Goal: Navigation & Orientation: Find specific page/section

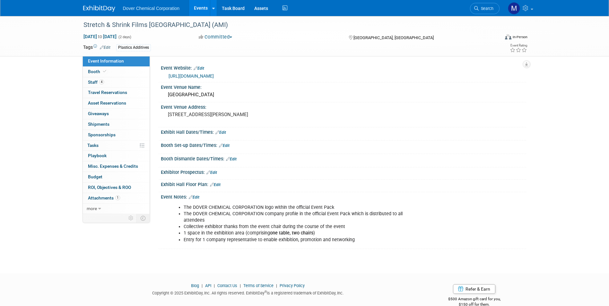
click at [196, 7] on link "Events" at bounding box center [200, 8] width 23 height 16
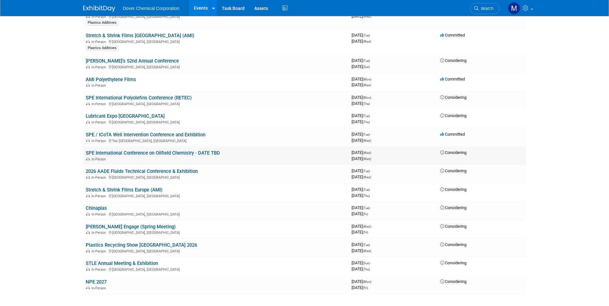
scroll to position [189, 0]
click at [187, 85] on div "In-Person" at bounding box center [216, 85] width 261 height 5
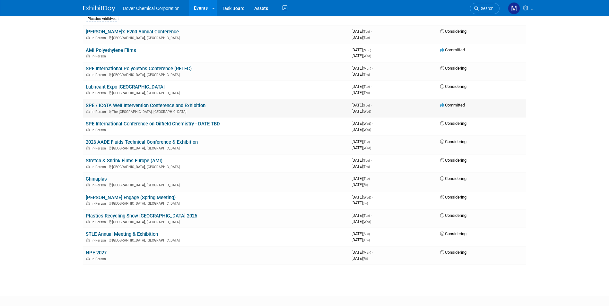
scroll to position [221, 0]
